Goal: Go to known website: Access a specific website the user already knows

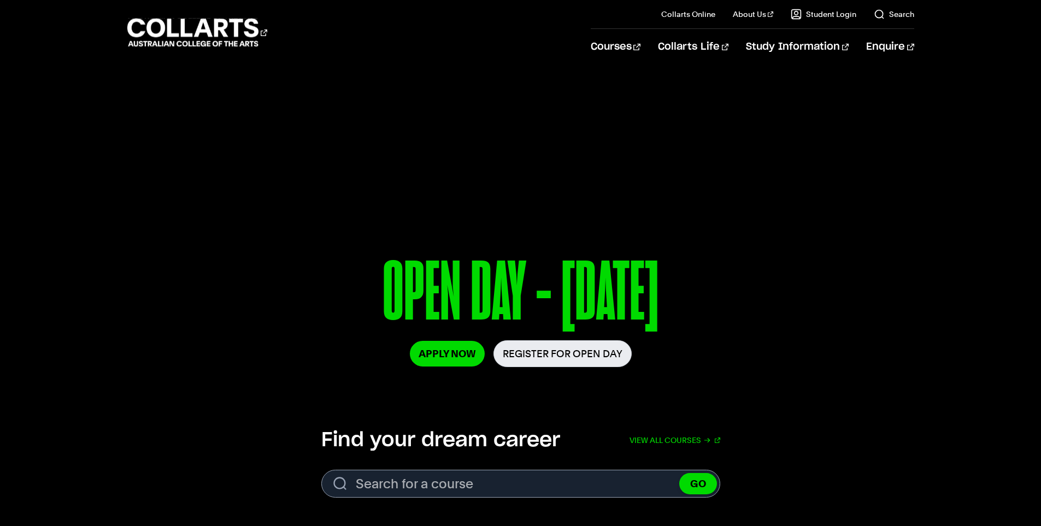
click at [799, 48] on link "Student login" at bounding box center [828, 44] width 92 height 15
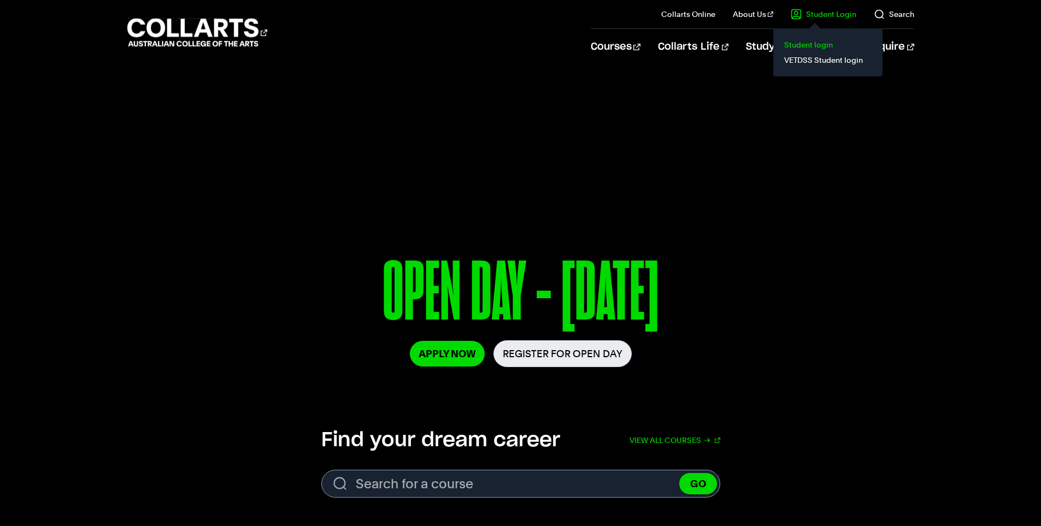
click at [812, 43] on link "Student login" at bounding box center [828, 44] width 92 height 15
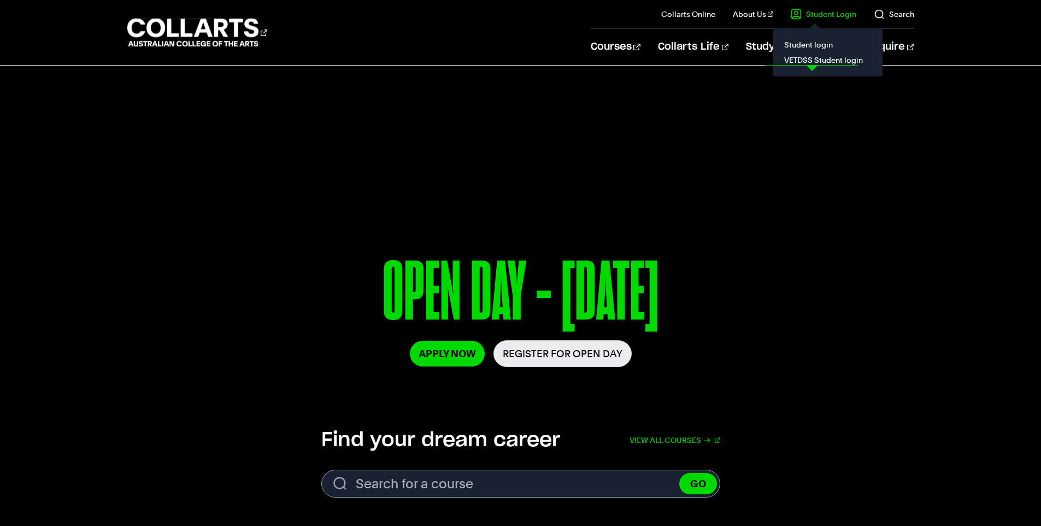
click at [812, 20] on il "Student Login Student login VETDSS Student login" at bounding box center [815, 14] width 83 height 28
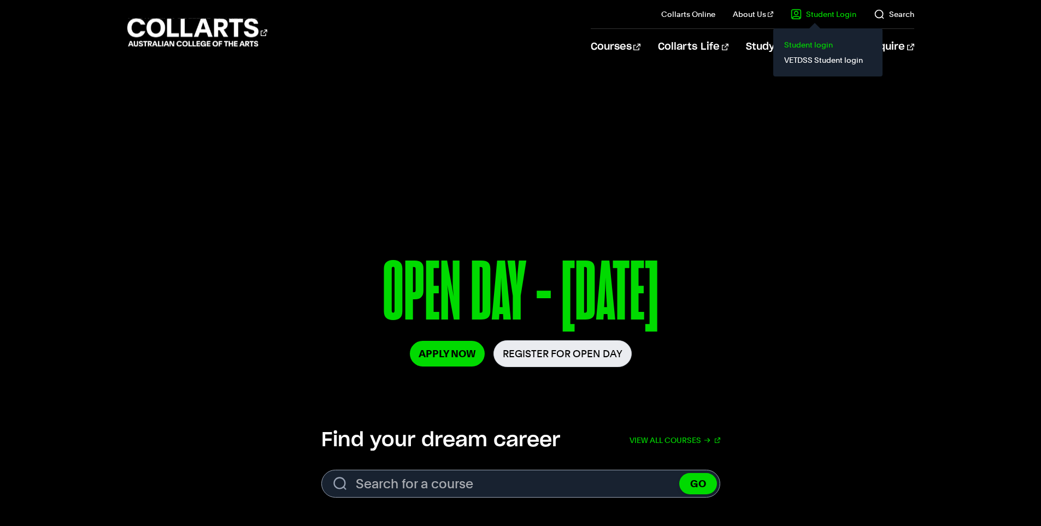
click at [817, 46] on link "Student login" at bounding box center [828, 44] width 92 height 15
click at [807, 40] on link "Student login" at bounding box center [828, 44] width 92 height 15
